Goal: Information Seeking & Learning: Check status

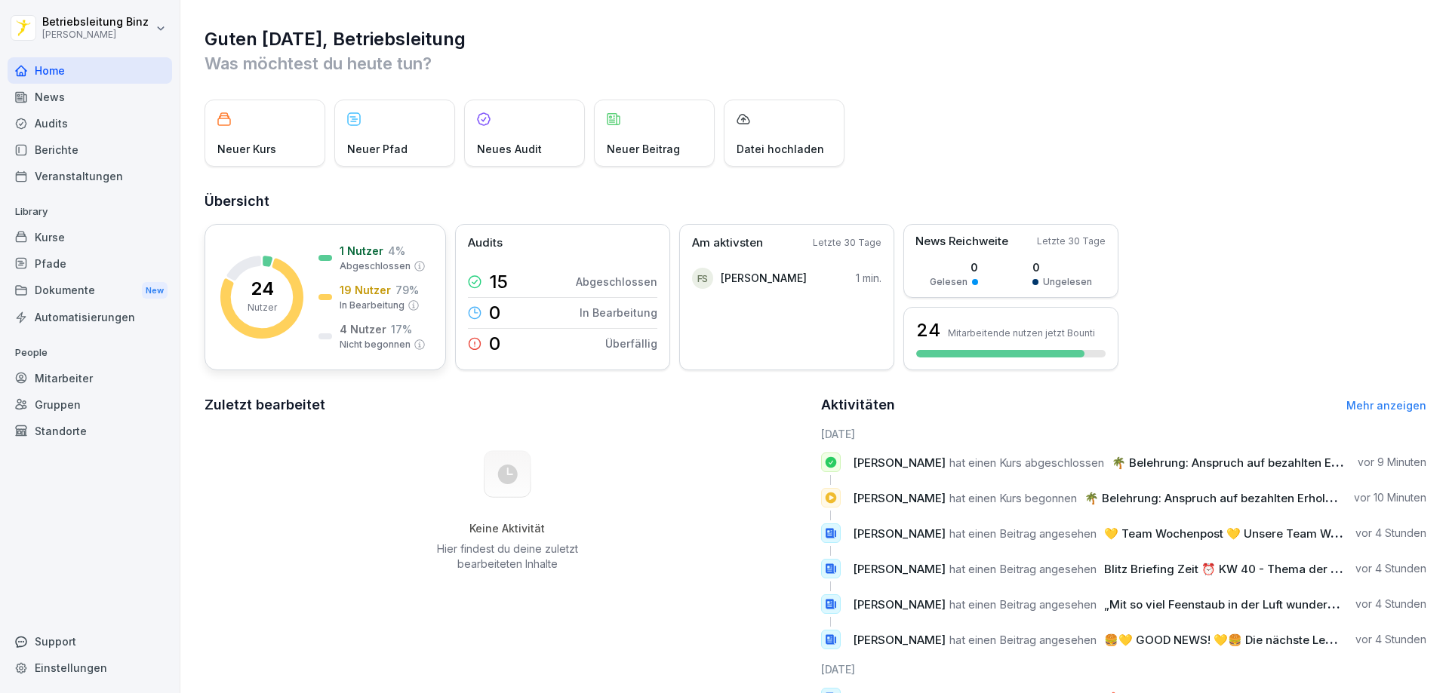
click at [274, 297] on div "24 Nutzer" at bounding box center [261, 297] width 29 height 35
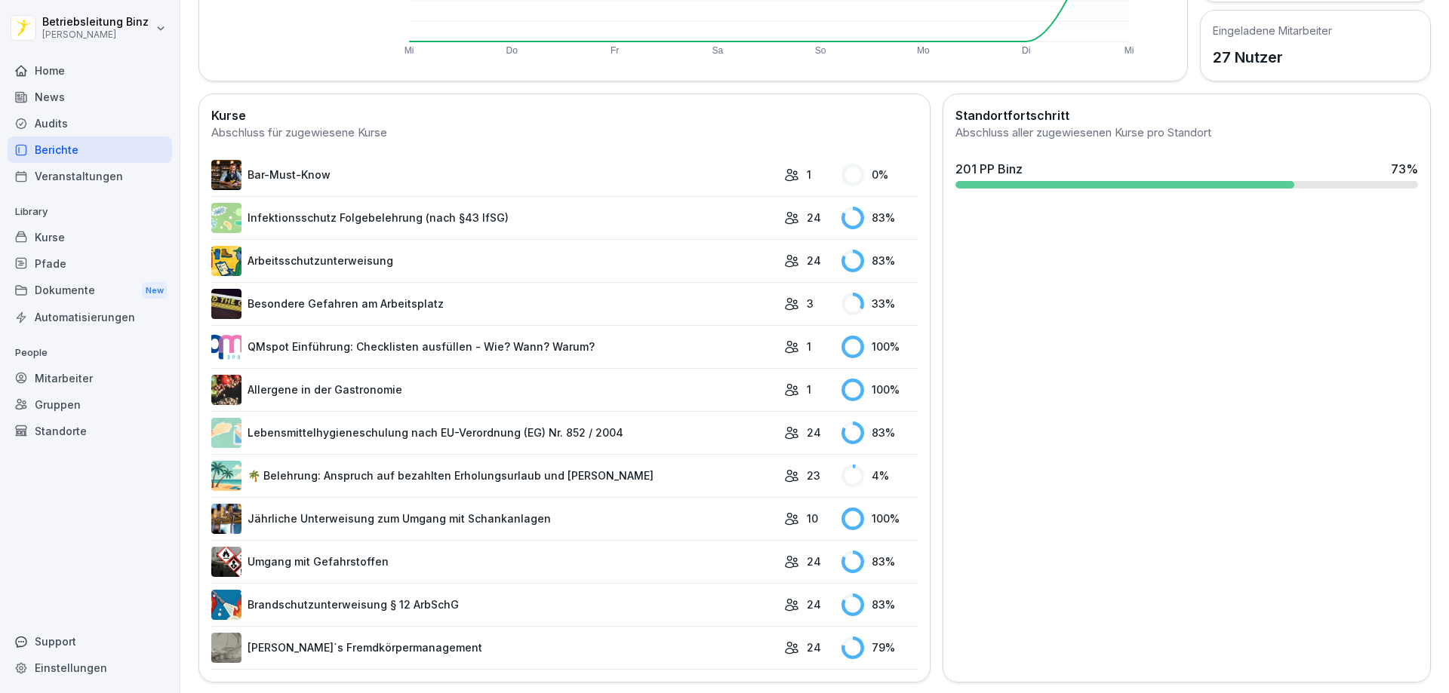
scroll to position [357, 0]
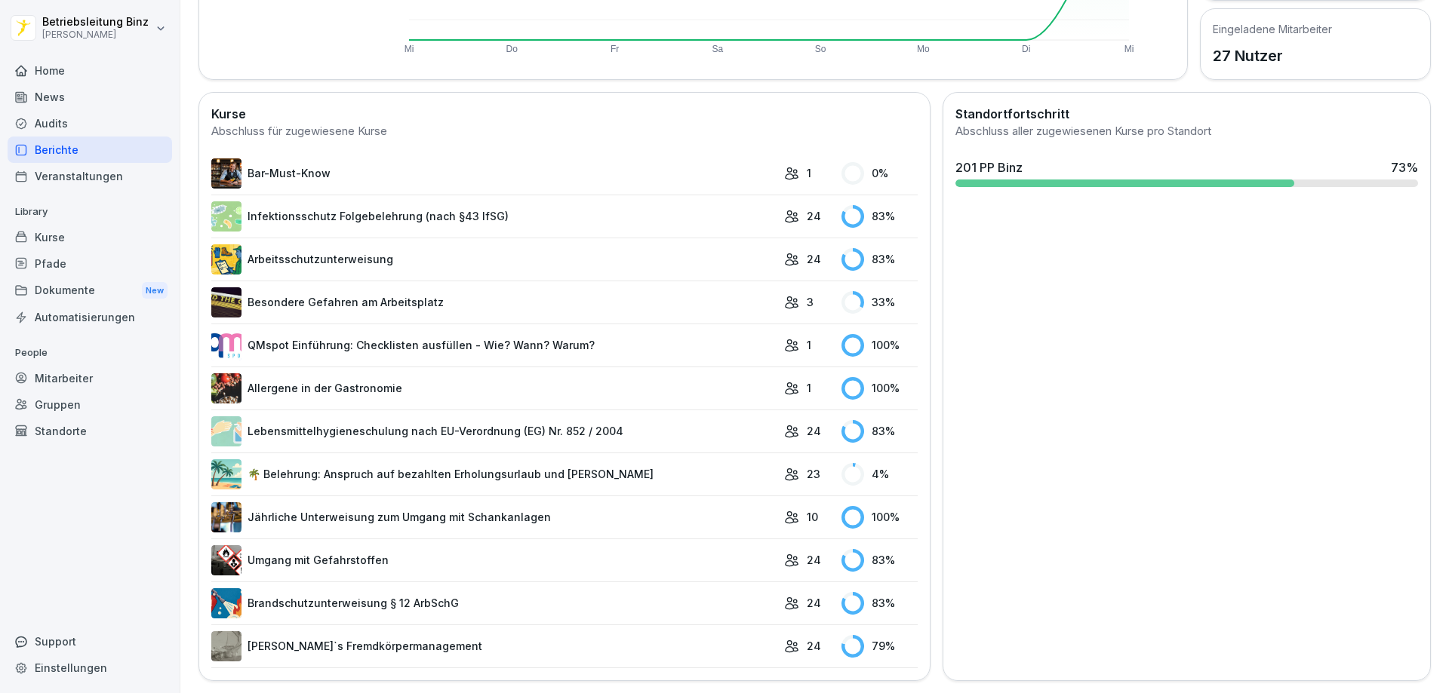
click at [626, 209] on link "Infektionsschutz Folgebelehrung (nach §43 IfSG)" at bounding box center [493, 216] width 565 height 30
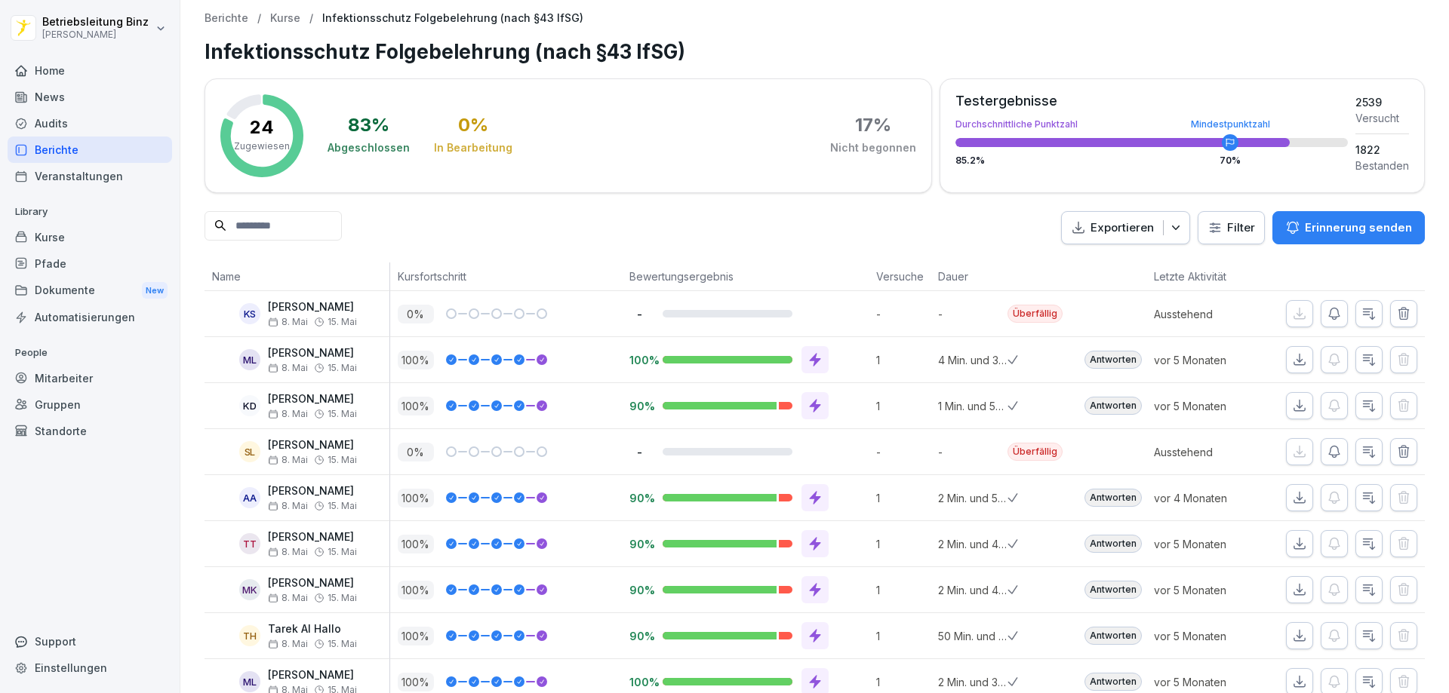
drag, startPoint x: 350, startPoint y: 306, endPoint x: 263, endPoint y: 312, distance: 87.7
click at [262, 312] on div "KS [PERSON_NAME] [DATE]. Mai" at bounding box center [300, 314] width 177 height 26
click at [827, 314] on div "-" at bounding box center [748, 314] width 239 height 14
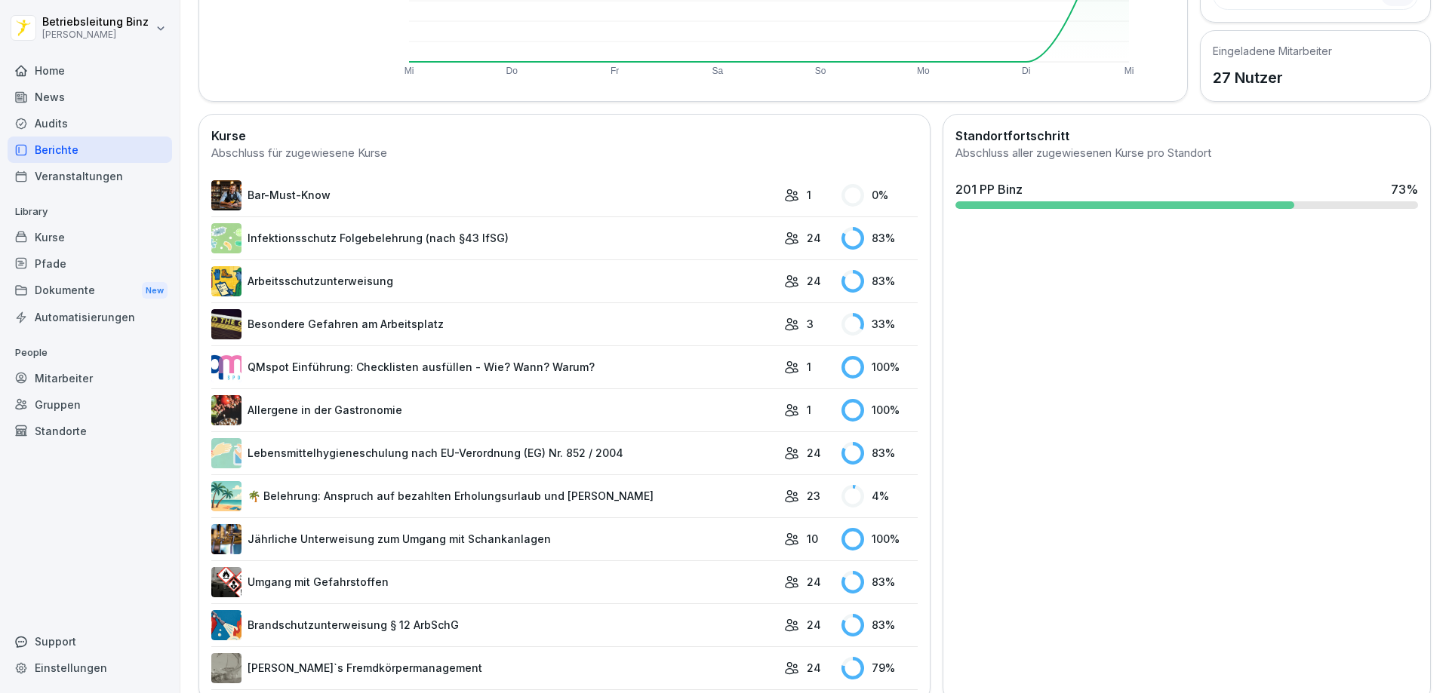
scroll to position [357, 0]
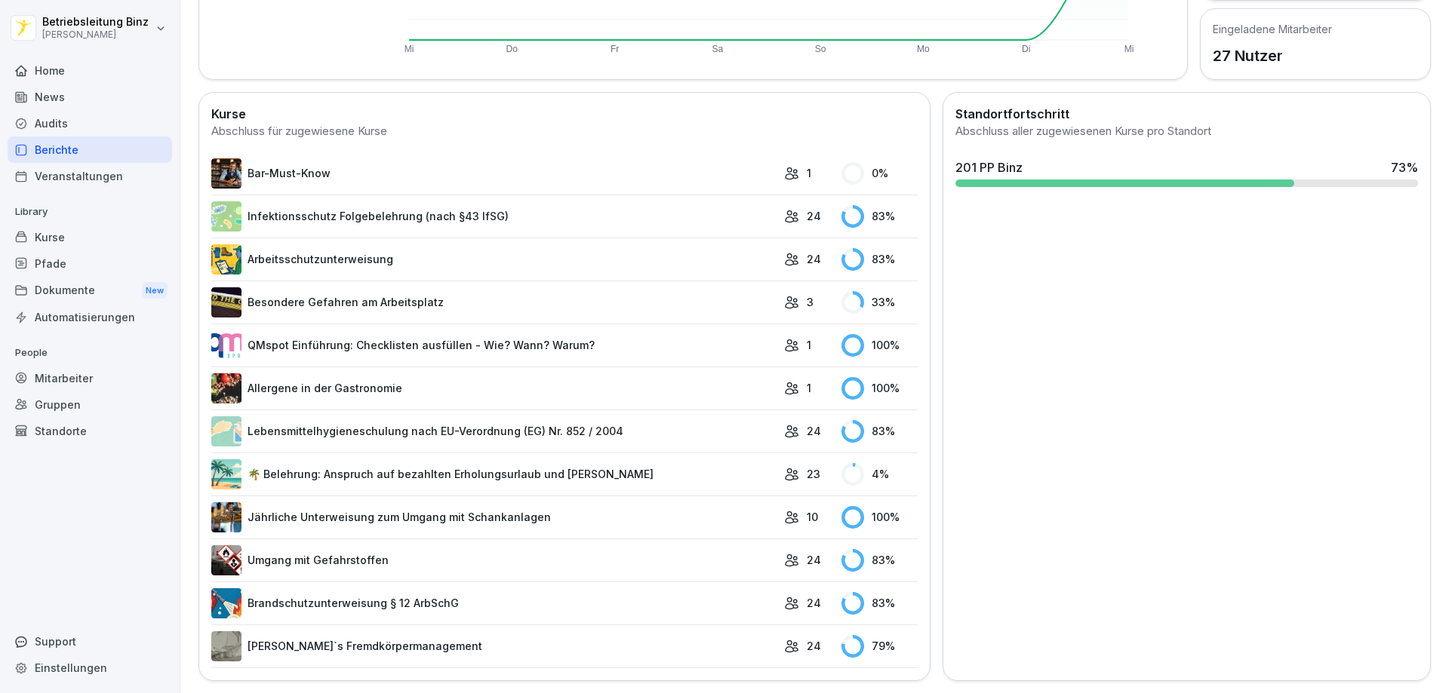
click at [444, 423] on link "Lebensmittelhygieneschulung nach EU-Verordnung (EG) Nr. 852 / 2004" at bounding box center [493, 432] width 565 height 30
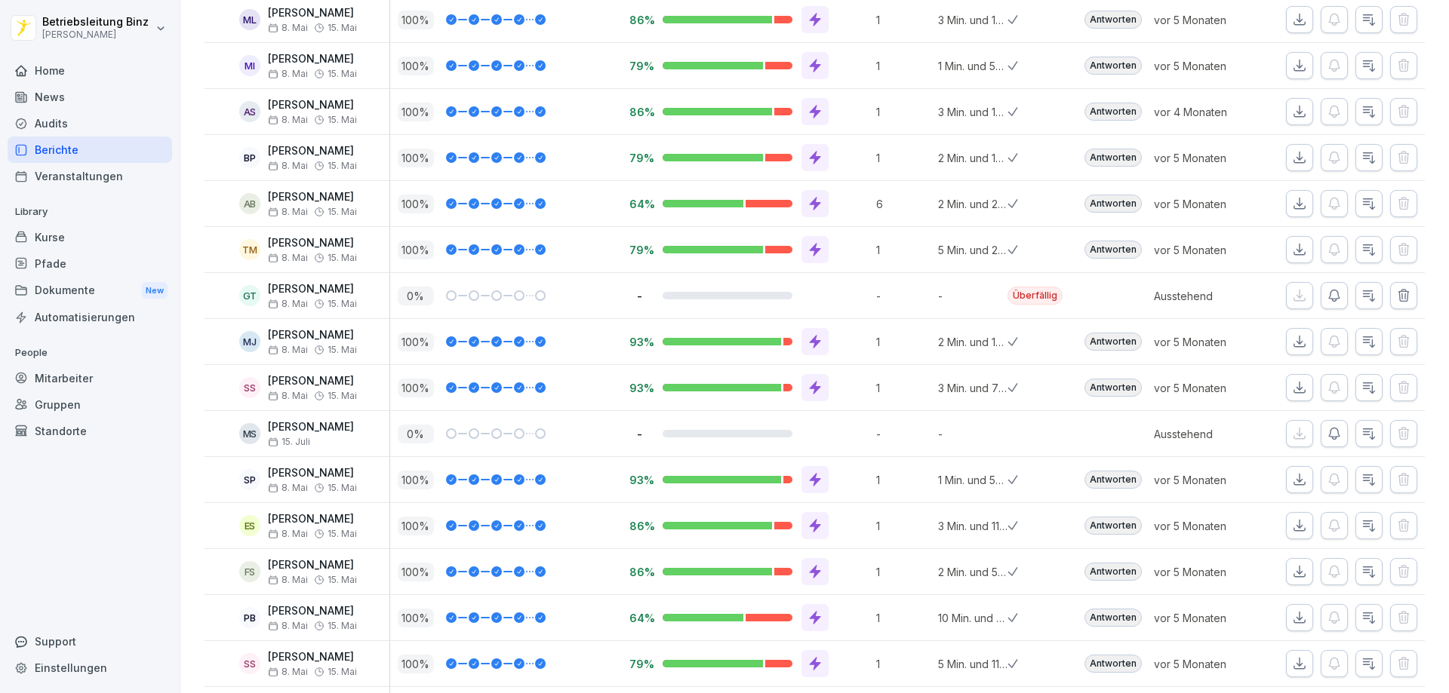
scroll to position [435, 0]
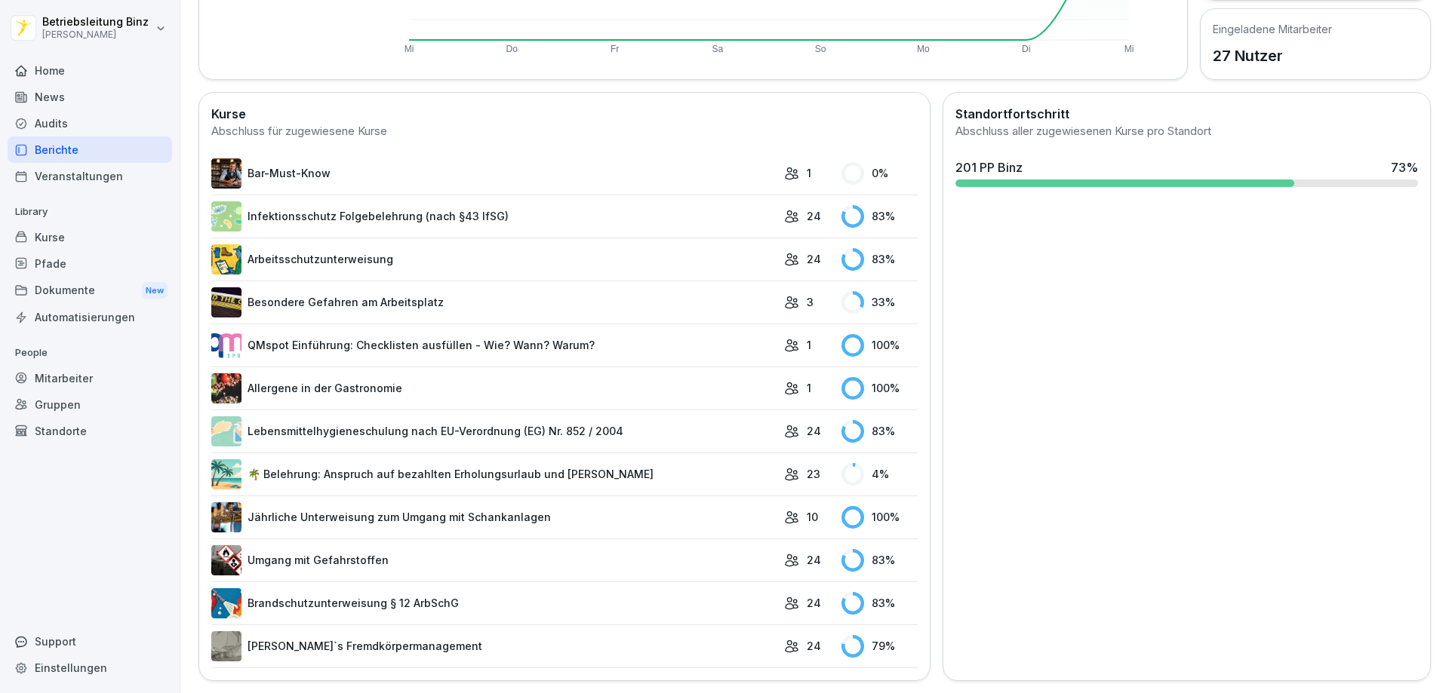
scroll to position [357, 0]
drag, startPoint x: 1, startPoint y: 5, endPoint x: 427, endPoint y: 589, distance: 723.1
click at [427, 589] on link "Brandschutzunterweisung § 12 ArbSchG" at bounding box center [493, 604] width 565 height 30
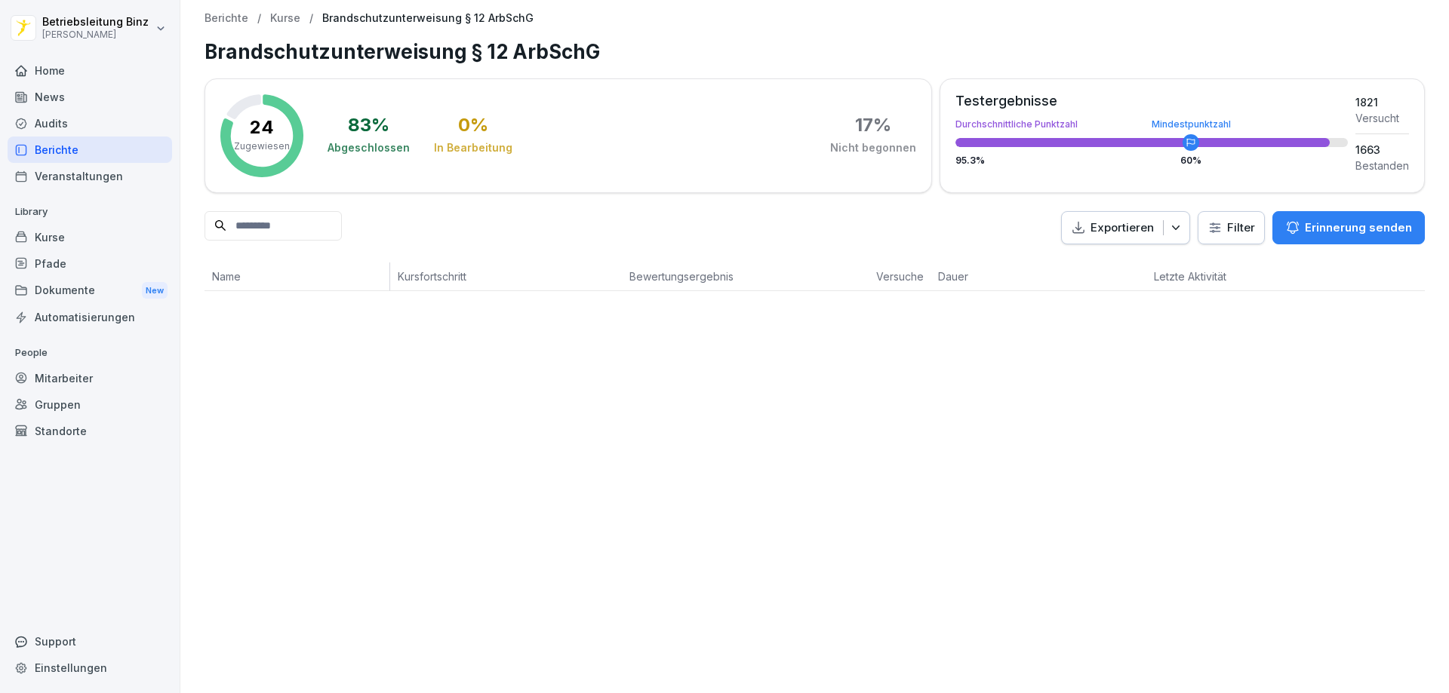
click at [618, 589] on div "Berichte / Kurse / Brandschutzunterweisung § 12 ArbSchG Brandschutzunterweisung…" at bounding box center [814, 346] width 1268 height 693
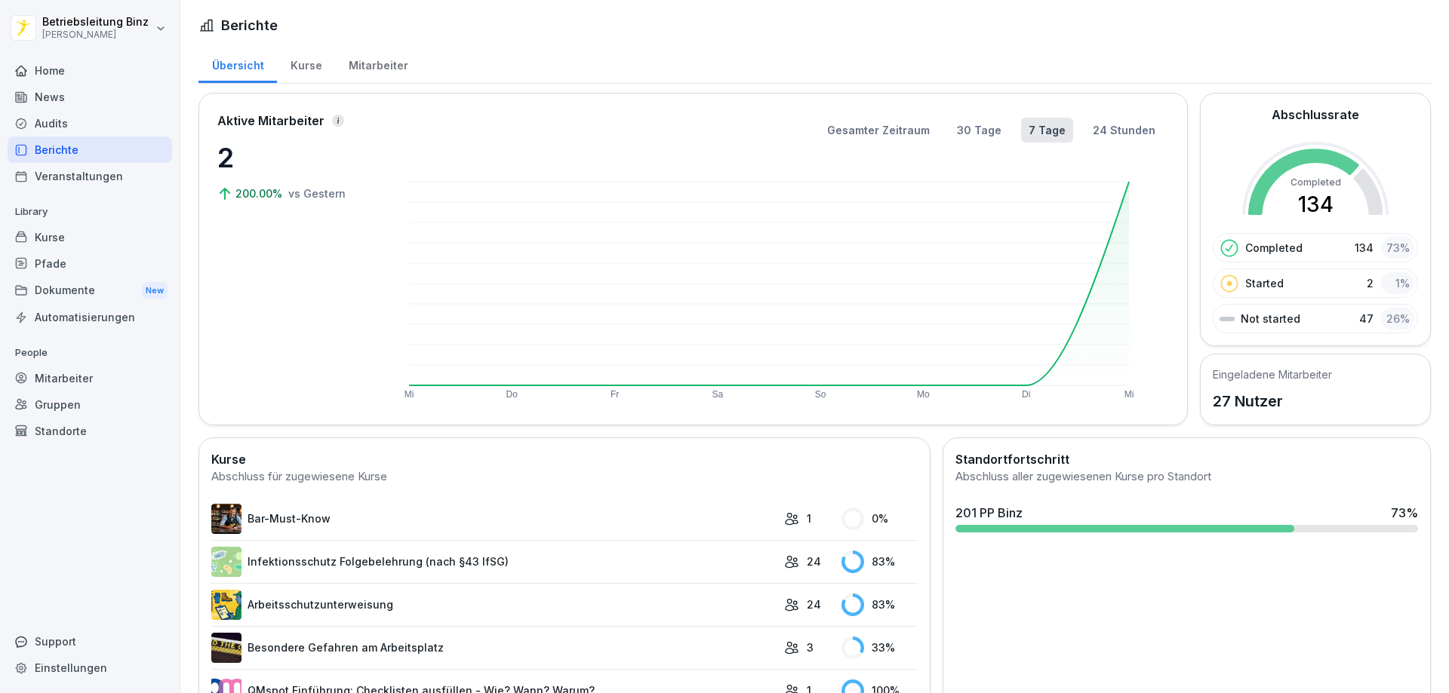
drag, startPoint x: 45, startPoint y: 100, endPoint x: 50, endPoint y: 91, distance: 9.8
click at [47, 94] on div "News" at bounding box center [90, 97] width 164 height 26
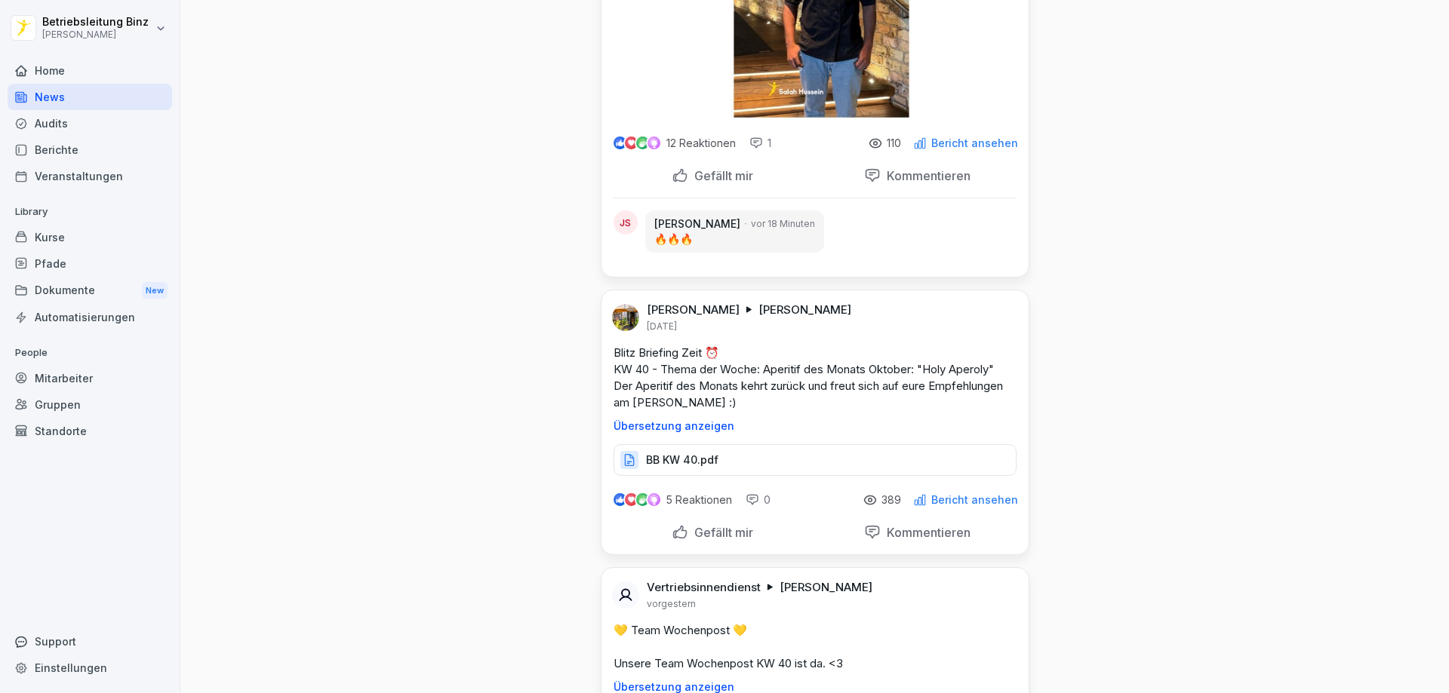
scroll to position [905, 0]
